Goal: Browse casually: Explore the website without a specific task or goal

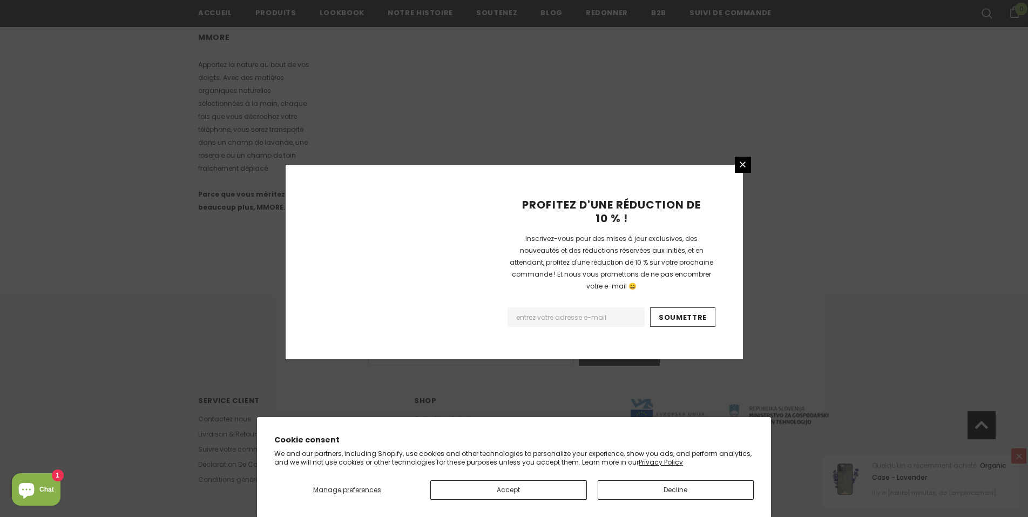
scroll to position [616, 0]
